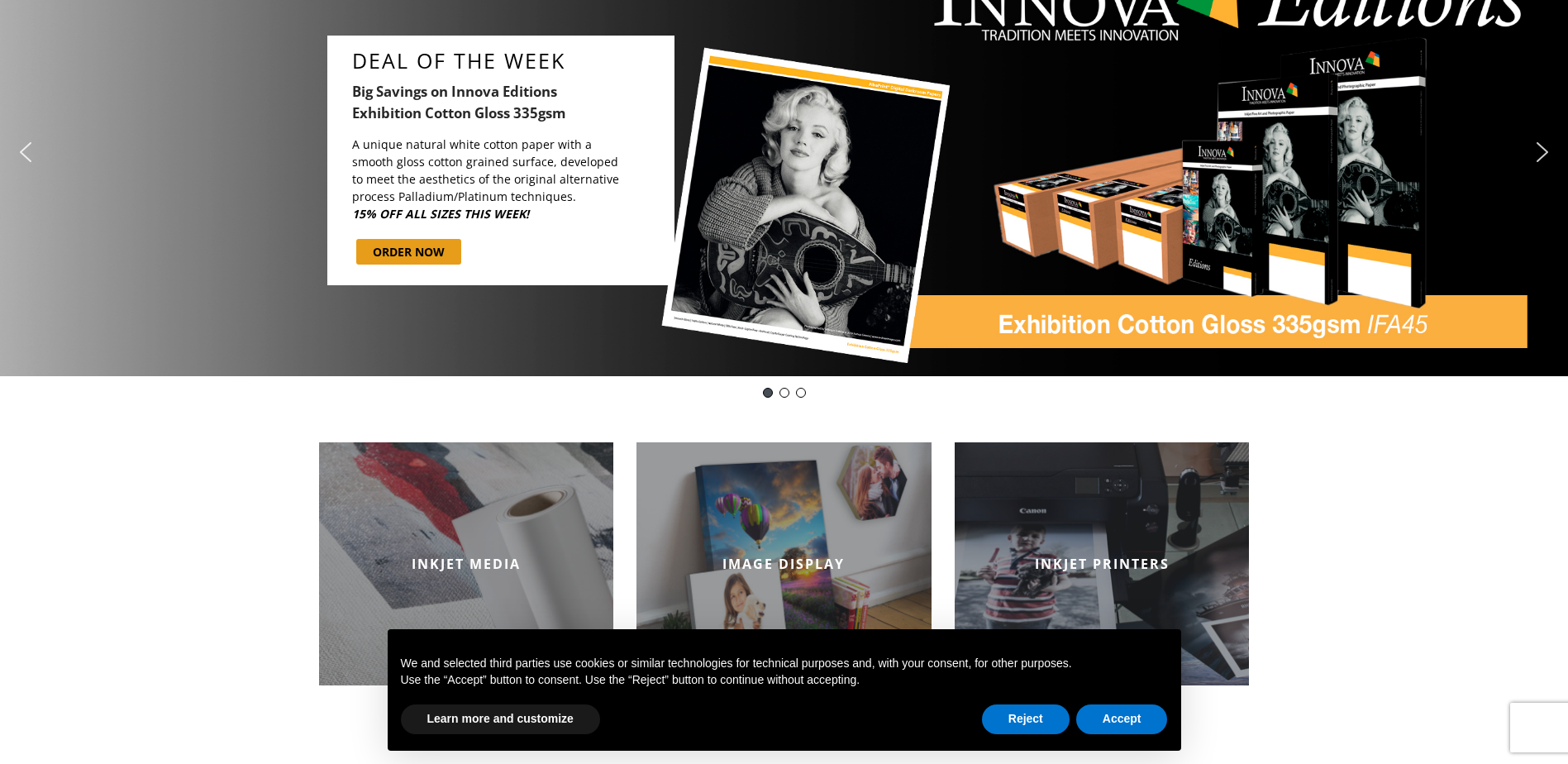
scroll to position [331, 0]
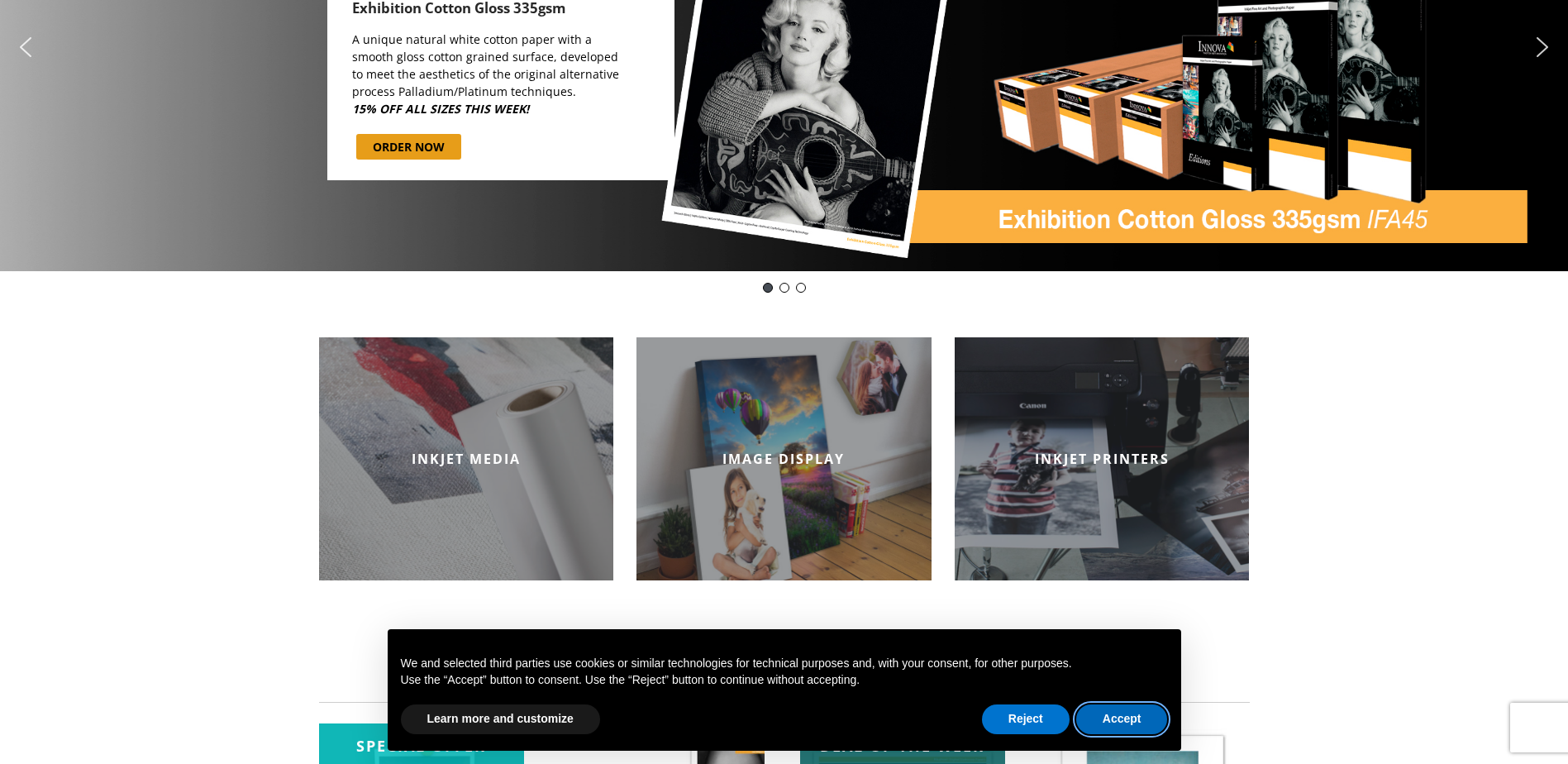
click at [1112, 722] on button "Accept" at bounding box center [1122, 720] width 92 height 30
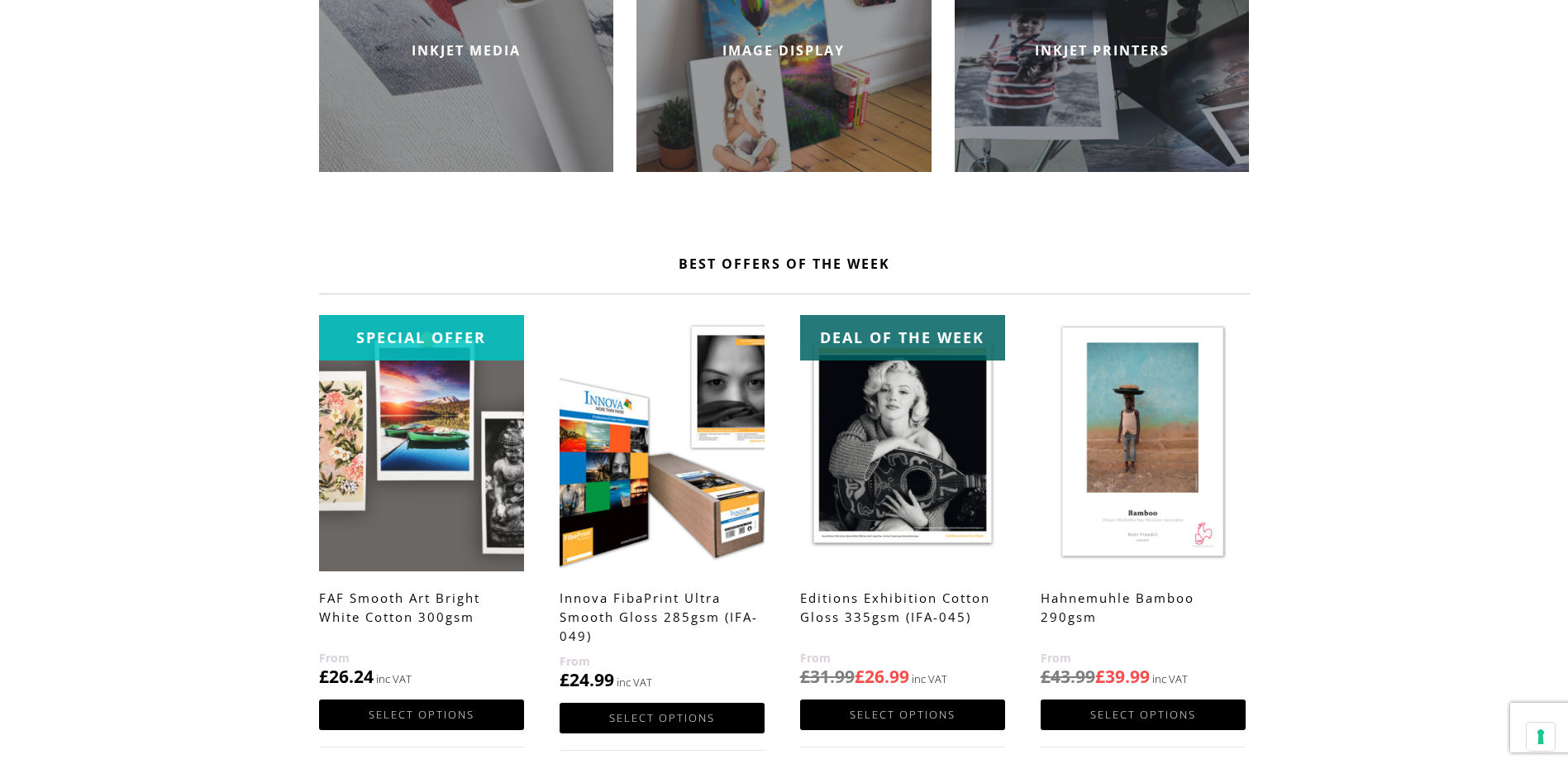
scroll to position [744, 0]
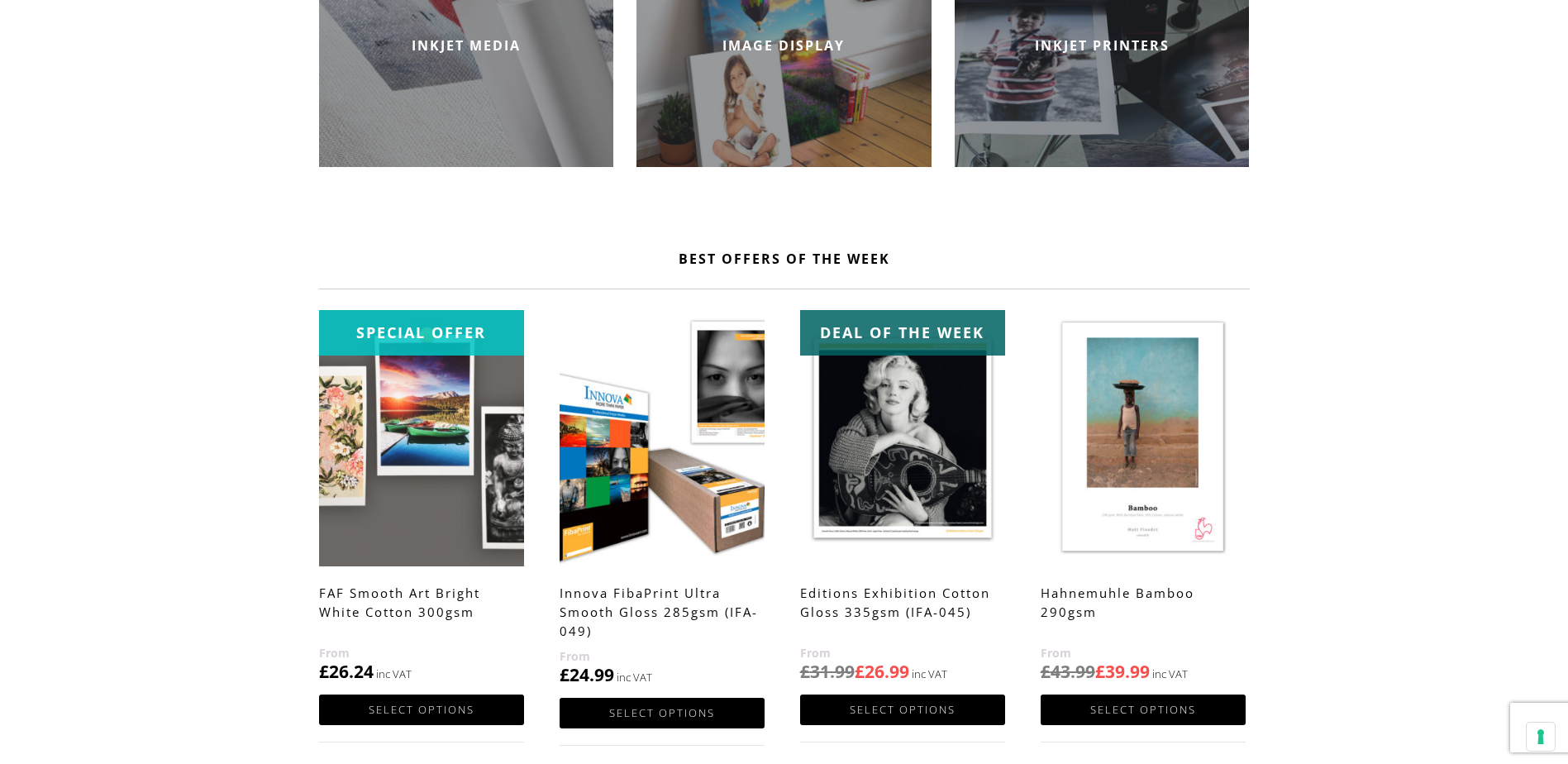
click at [888, 466] on img at bounding box center [903, 438] width 205 height 256
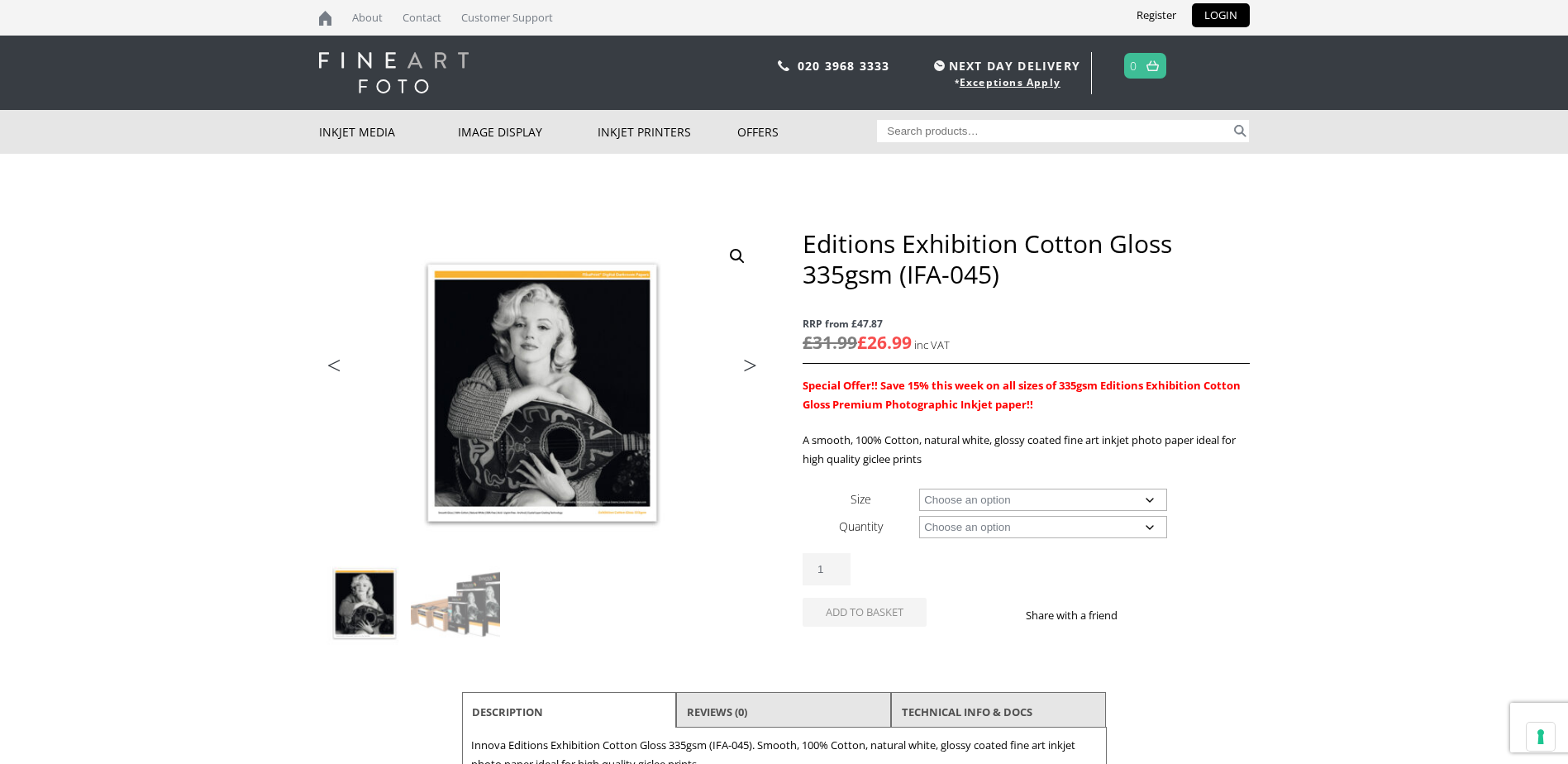
click at [1149, 496] on select "Choose an option A4 Sheet A3 Sheet A3+ Sheet A2 Sheet 17" Wide Roll 24" Wide Ro…" at bounding box center [1043, 500] width 248 height 22
click at [919, 489] on select "Choose an option A4 Sheet A3 Sheet A3+ Sheet A2 Sheet 17" Wide Roll 24" Wide Ro…" at bounding box center [1043, 500] width 248 height 22
select select "a3-sheet"
click at [1098, 530] on select "Choose an option 25 Sheets" at bounding box center [1043, 528] width 248 height 22
select select "25-sheets"
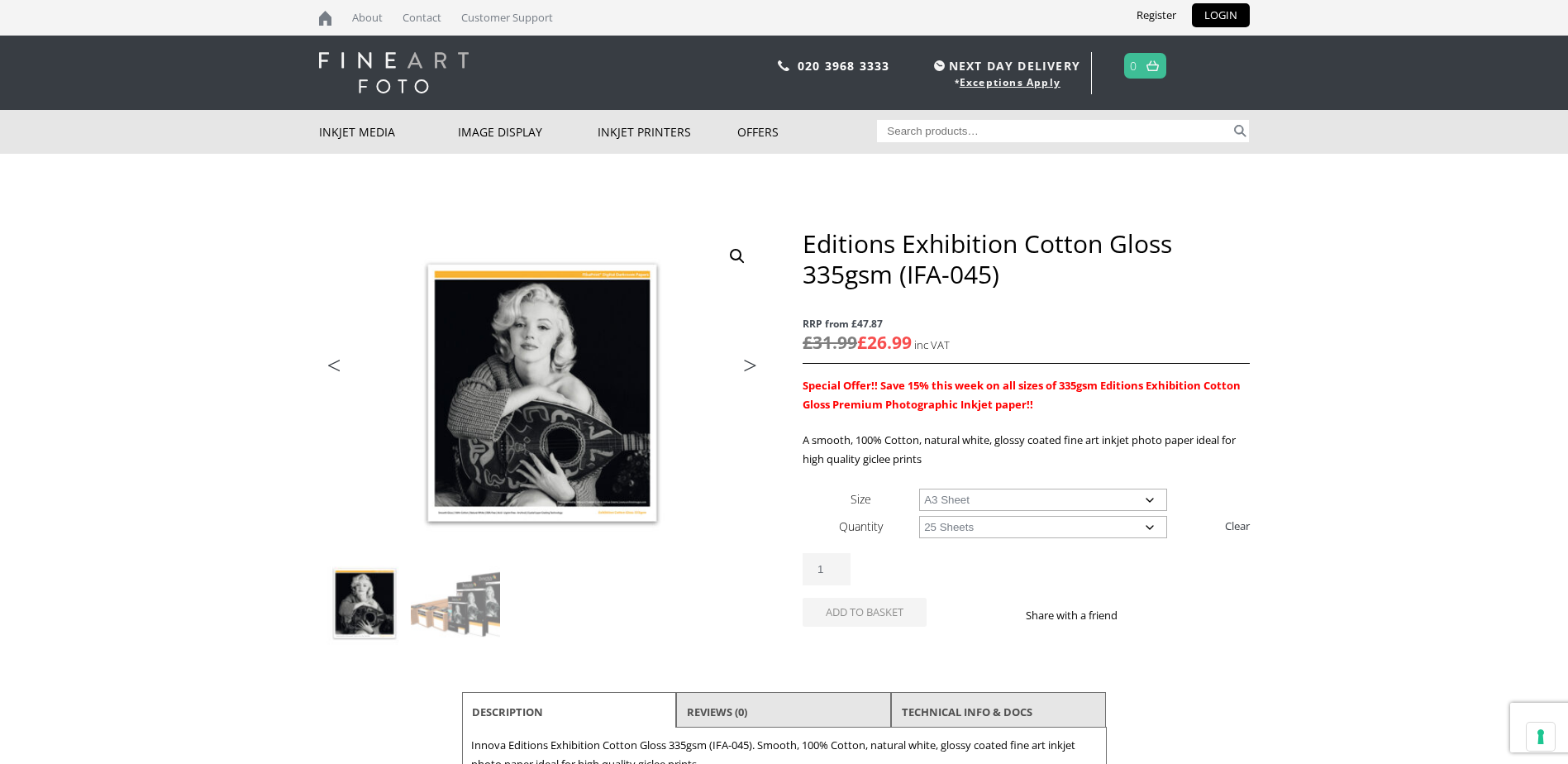
click at [919, 517] on select "Choose an option 25 Sheets" at bounding box center [1043, 528] width 248 height 22
select select "a3-sheet"
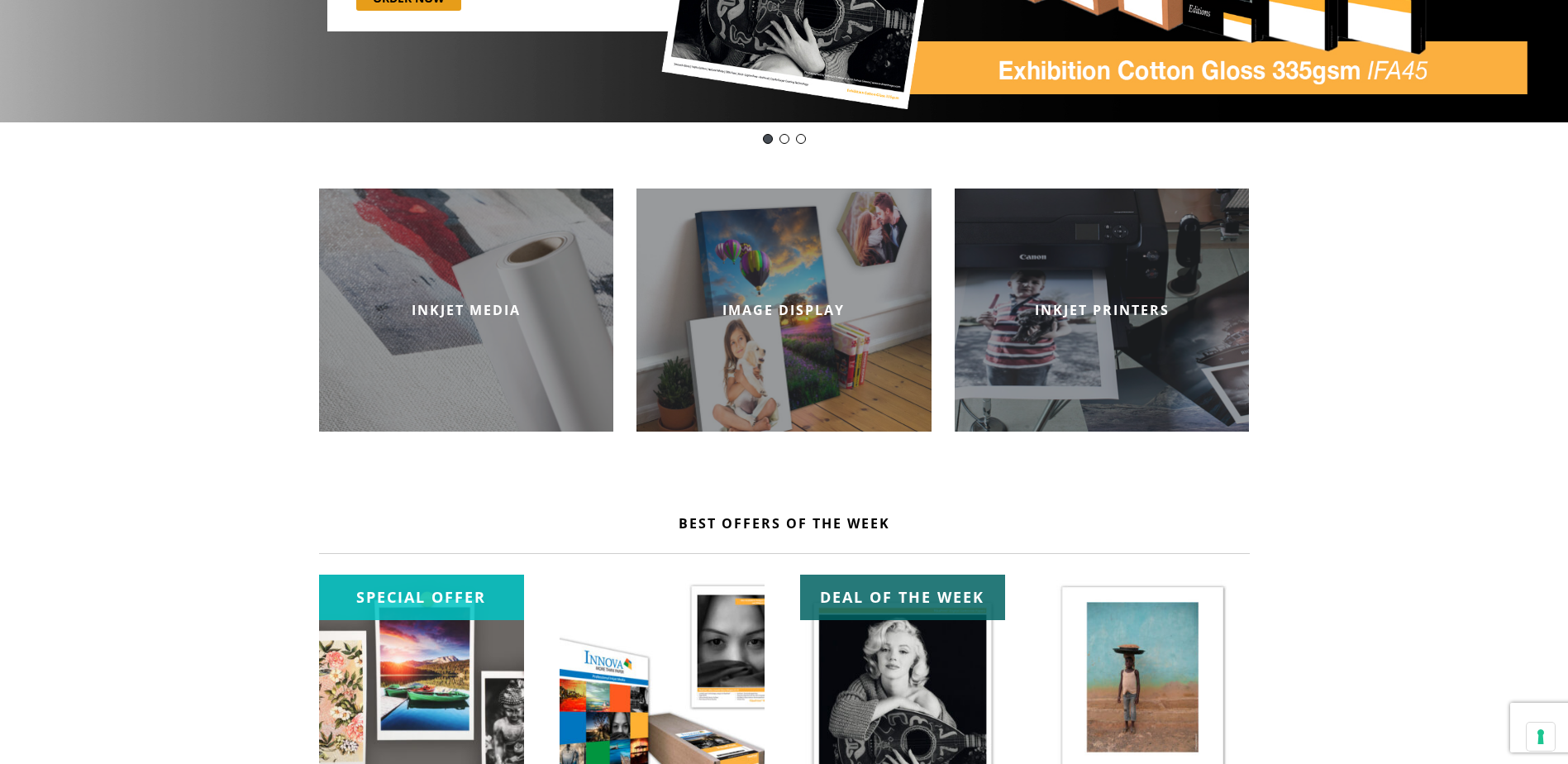
scroll to position [579, 0]
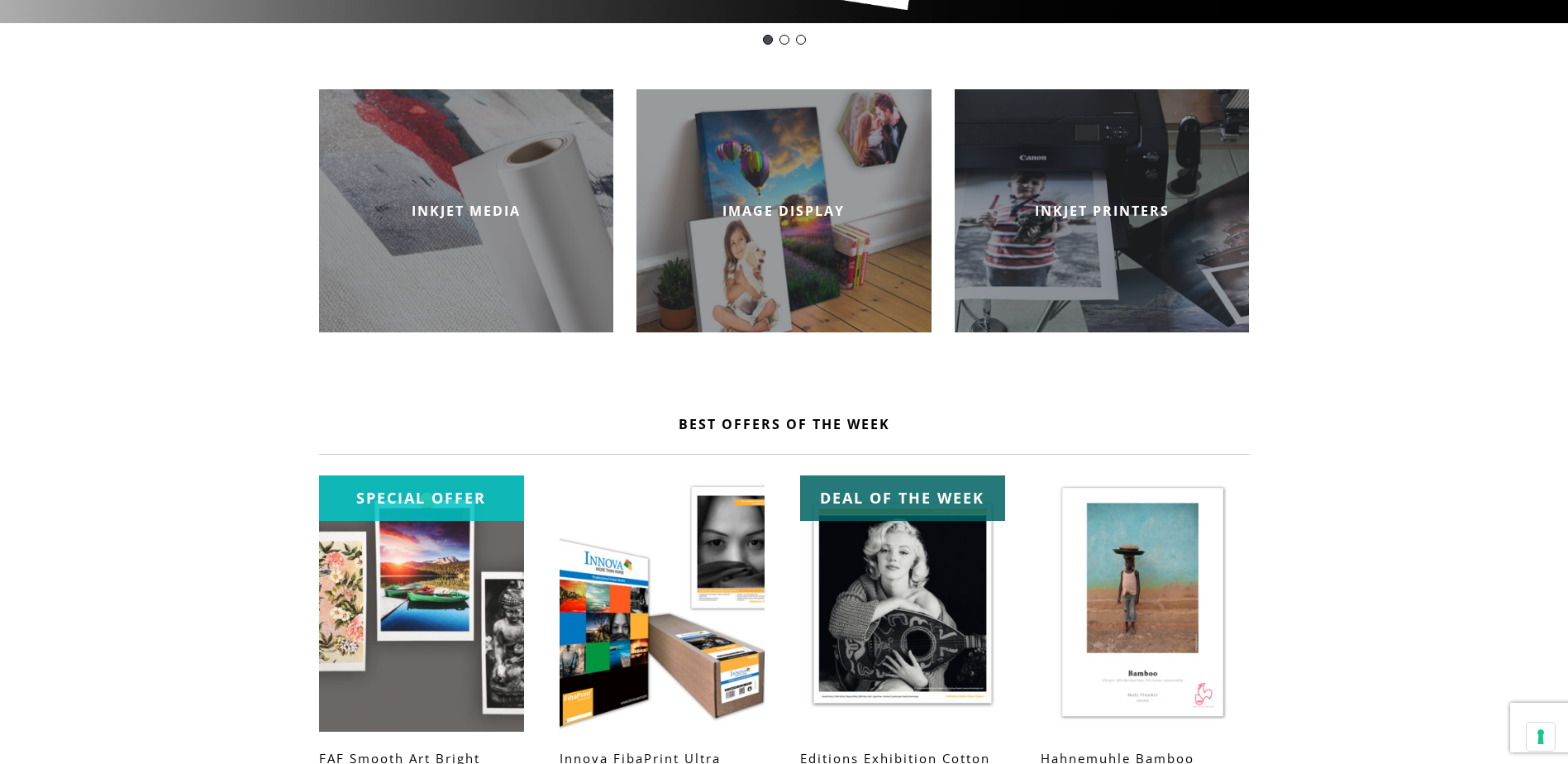
click at [879, 565] on img at bounding box center [903, 603] width 205 height 256
click at [871, 563] on img at bounding box center [903, 603] width 205 height 256
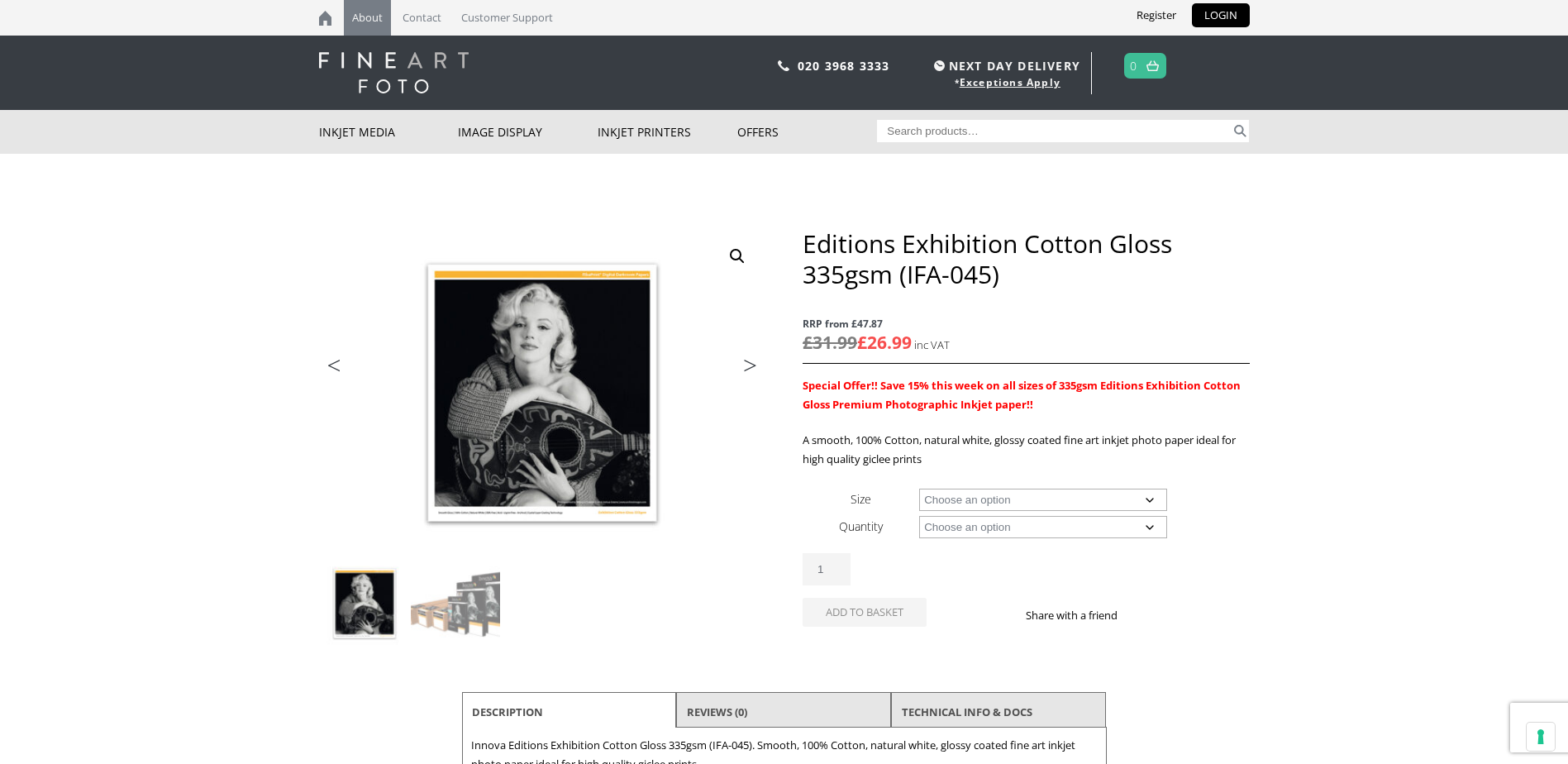
click at [362, 10] on link "About" at bounding box center [367, 18] width 47 height 36
